Goal: Transaction & Acquisition: Purchase product/service

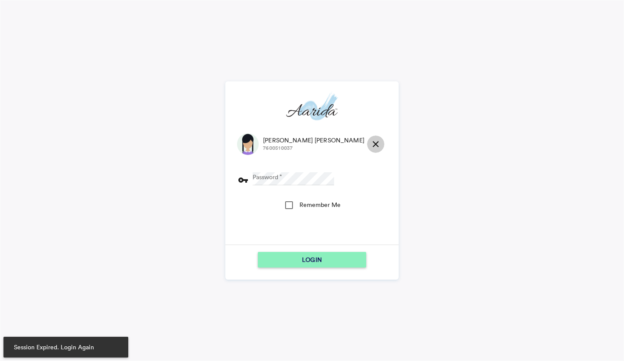
click at [370, 142] on md-icon "close" at bounding box center [375, 144] width 10 height 10
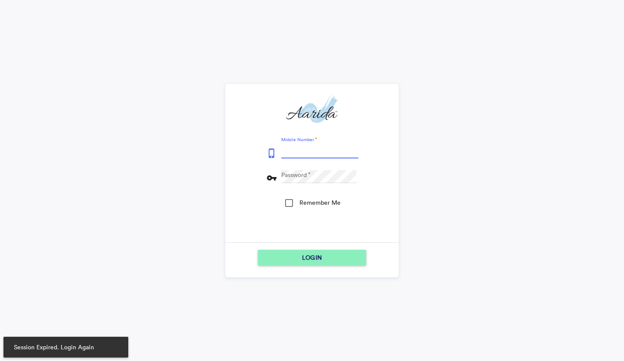
click at [316, 149] on input "Mobile Number" at bounding box center [319, 152] width 77 height 13
type input "9153796315"
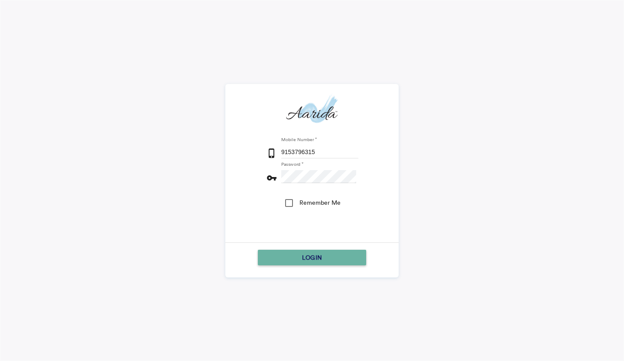
click at [279, 256] on div "LOGIN" at bounding box center [311, 258] width 101 height 16
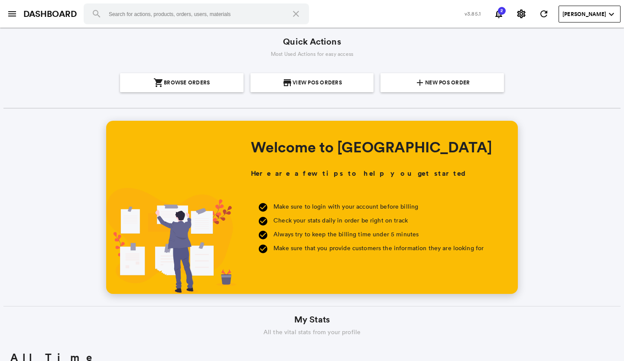
scroll to position [156, 298]
click at [396, 78] on section "add New POS Order" at bounding box center [442, 82] width 117 height 19
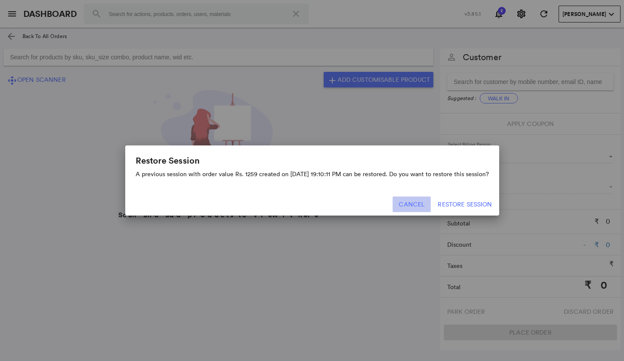
click at [415, 209] on button "Cancel" at bounding box center [411, 205] width 38 height 16
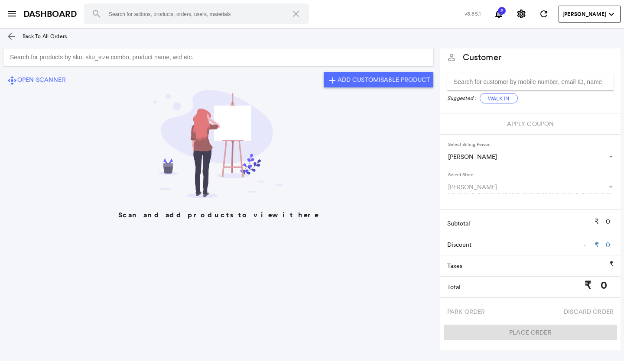
click at [183, 56] on input "Search for products by sku, sku_size combo, product name, wid etc." at bounding box center [218, 57] width 430 height 17
type input "ADRSEP0358"
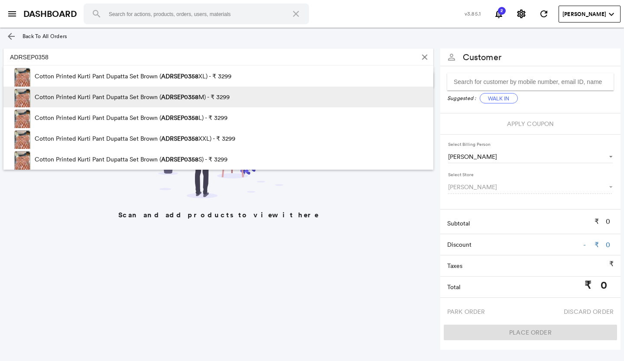
click at [190, 97] on span "ADRSEP0358" at bounding box center [179, 97] width 37 height 8
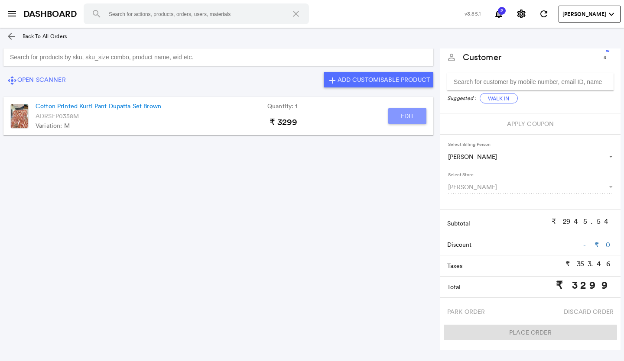
click at [401, 115] on button "Edit" at bounding box center [407, 116] width 38 height 16
type input "Cotton Printed Kurti Pant Dupatta Set Brown"
type input "1"
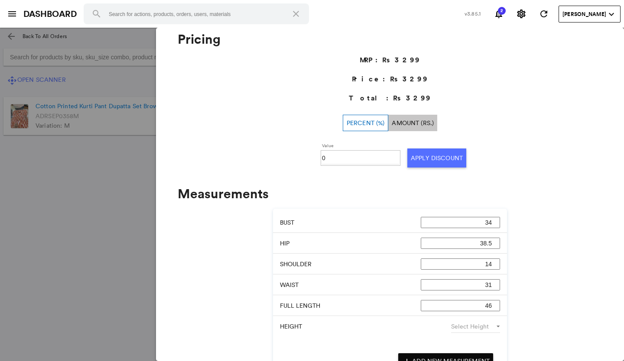
scroll to position [375, 0]
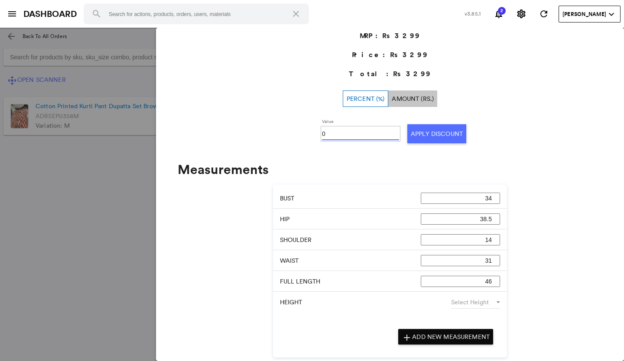
click at [334, 136] on input "0" at bounding box center [360, 133] width 77 height 13
type input "030"
click at [420, 137] on button "Apply Discount" at bounding box center [436, 133] width 59 height 19
click at [71, 225] on md-backdrop at bounding box center [312, 195] width 624 height 334
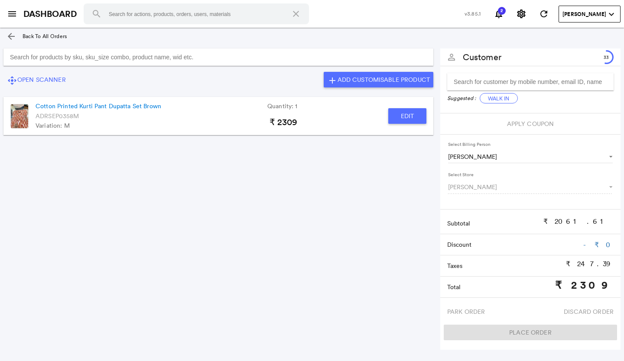
click at [94, 58] on input "Search for products by sku, sku_size combo, product name, wid etc." at bounding box center [218, 57] width 430 height 17
type input "ADRSEP0359"
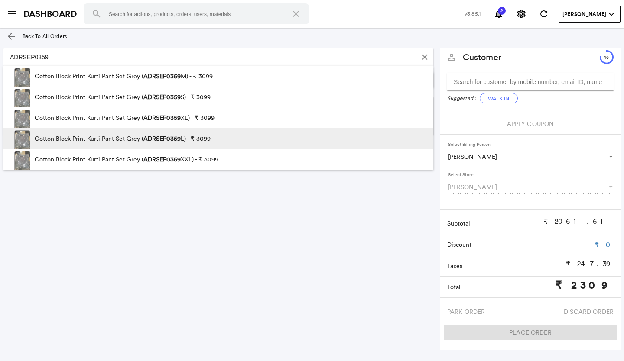
click at [109, 137] on p "Cotton Block Print Kurti Pant Set Grey ( ADRSEP0359 L) - ₹ 3099" at bounding box center [123, 138] width 176 height 21
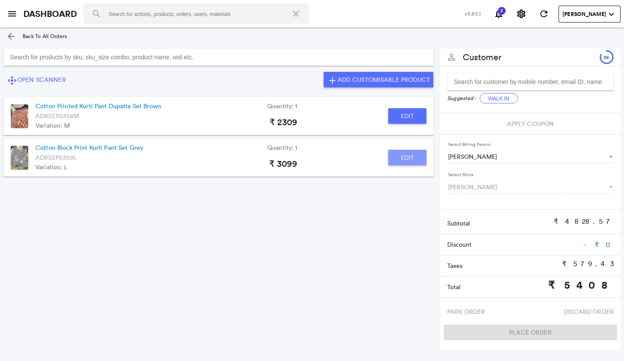
click at [403, 158] on button "Edit" at bounding box center [407, 158] width 38 height 16
type input "Cotton Block Print Kurti Pant Set Grey"
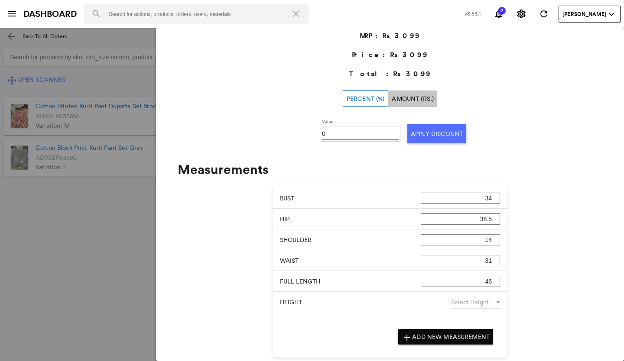
click at [327, 135] on input "0" at bounding box center [360, 133] width 77 height 13
type input "030"
click at [422, 132] on button "Apply Discount" at bounding box center [436, 133] width 59 height 19
click at [57, 233] on md-backdrop at bounding box center [312, 195] width 624 height 334
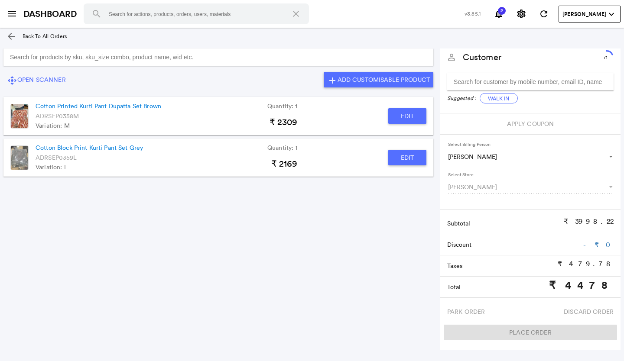
click at [23, 56] on input "Search for products by sku, sku_size combo, product name, wid etc." at bounding box center [218, 57] width 430 height 17
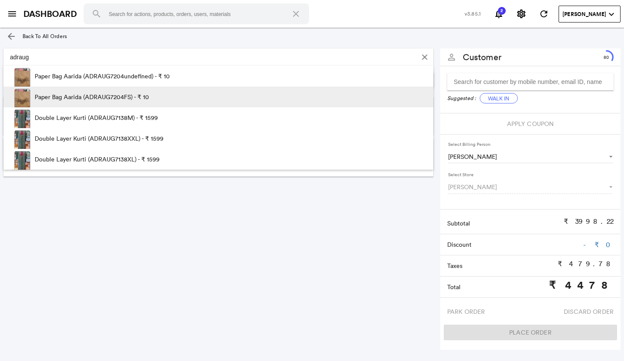
type input "adraug"
click at [101, 100] on p "Paper Bag Aarida (ADRAUG7204FS) - ₹ 10" at bounding box center [92, 97] width 114 height 21
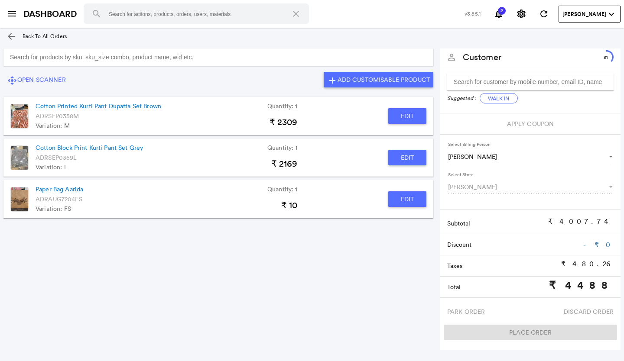
click at [399, 194] on button "Edit" at bounding box center [407, 199] width 38 height 16
type input "Paper Bag Aarida"
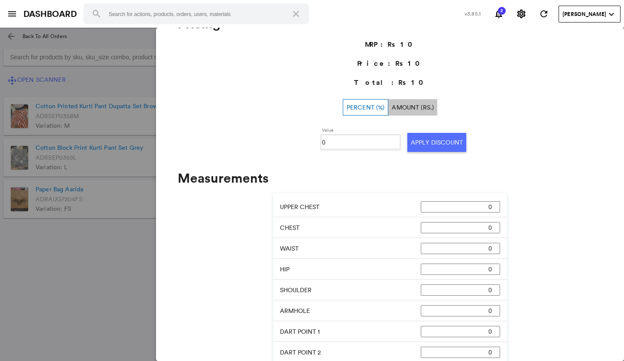
scroll to position [150, 0]
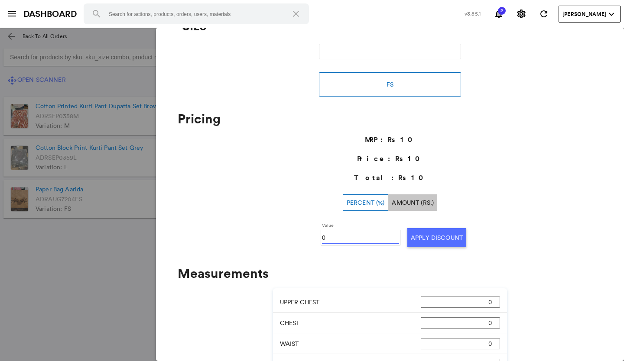
click at [340, 236] on input "0" at bounding box center [360, 237] width 77 height 13
type input "0100"
click at [418, 238] on button "Apply Discount" at bounding box center [436, 237] width 59 height 19
click at [0, 320] on md-backdrop at bounding box center [312, 195] width 624 height 334
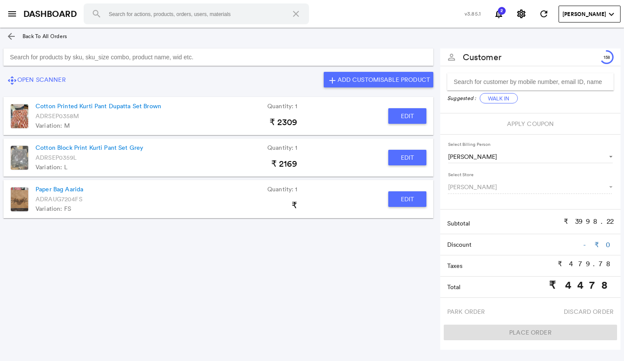
click at [406, 158] on button "Edit" at bounding box center [407, 158] width 38 height 16
type input "Cotton Block Print Kurti Pant Set Grey"
type input "30"
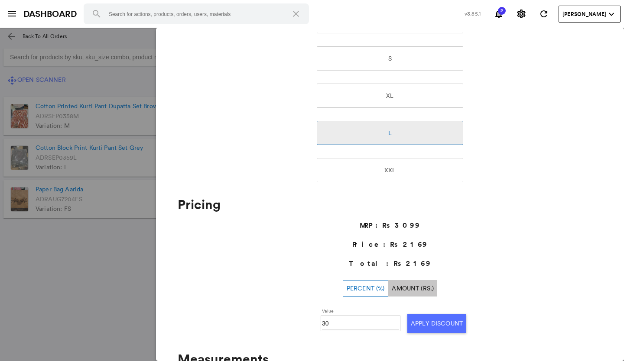
scroll to position [237, 0]
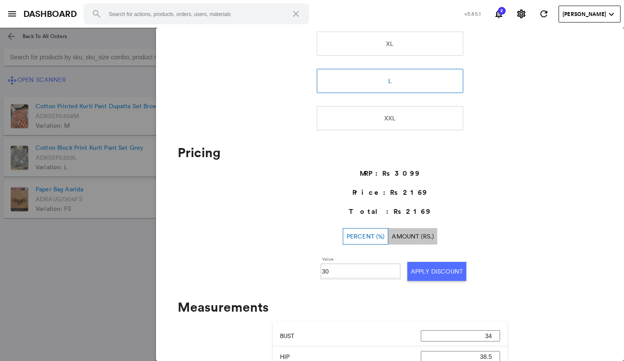
click at [97, 297] on md-backdrop at bounding box center [312, 195] width 624 height 334
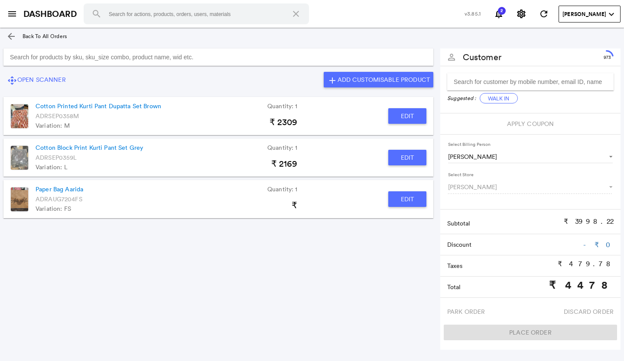
click at [416, 113] on button "Edit" at bounding box center [407, 116] width 38 height 16
type input "Cotton Printed Kurti Pant Dupatta Set Brown"
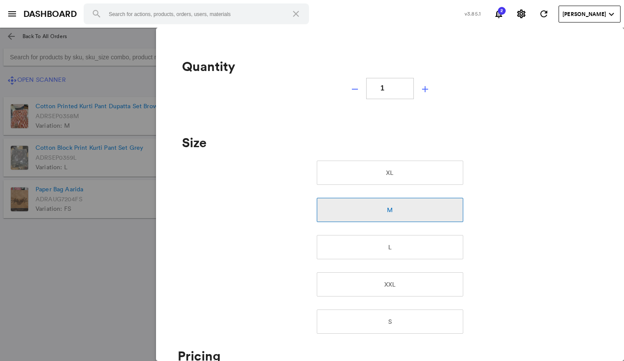
scroll to position [0, 0]
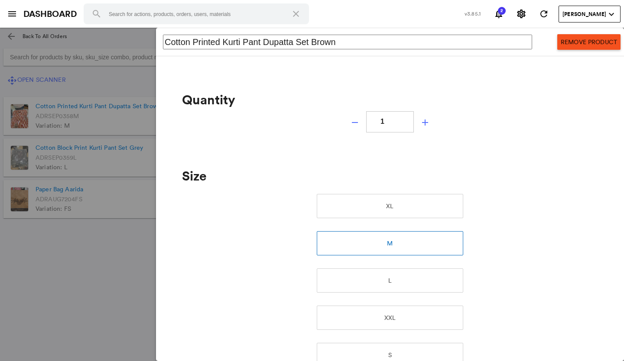
click at [583, 36] on button "Remove Product" at bounding box center [588, 42] width 63 height 16
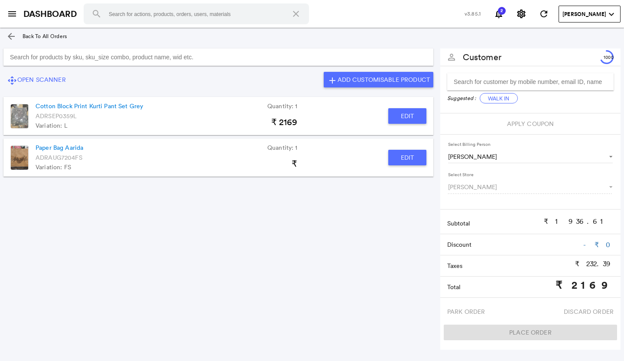
click at [410, 115] on button "Edit" at bounding box center [407, 116] width 38 height 16
type input "Cotton Block Print Kurti Pant Set Grey"
type input "1"
type input "30"
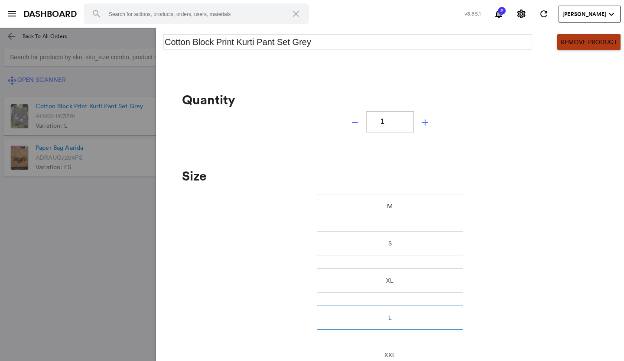
click at [575, 49] on button "Remove Product" at bounding box center [588, 42] width 63 height 16
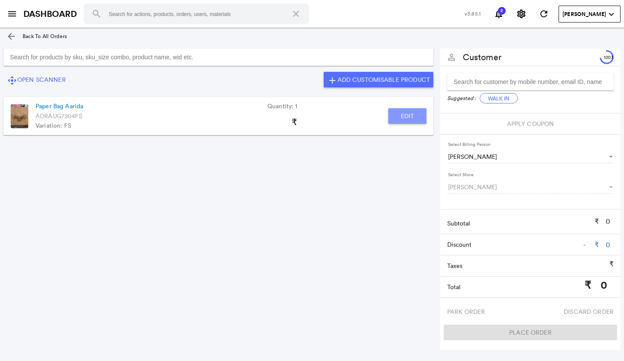
click at [402, 118] on button "Edit" at bounding box center [407, 116] width 38 height 16
type input "Paper Bag Aarida"
type input "1"
type input "100"
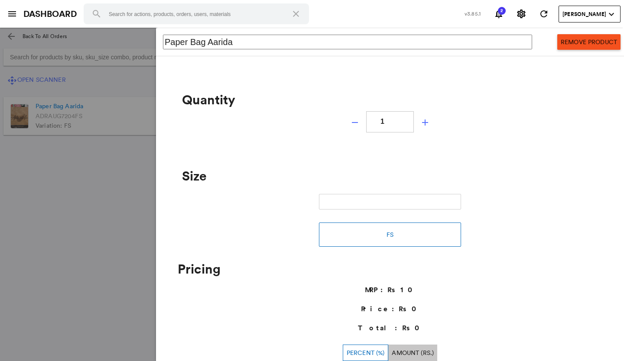
click at [605, 47] on button "Remove Product" at bounding box center [588, 42] width 63 height 16
